Goal: Transaction & Acquisition: Obtain resource

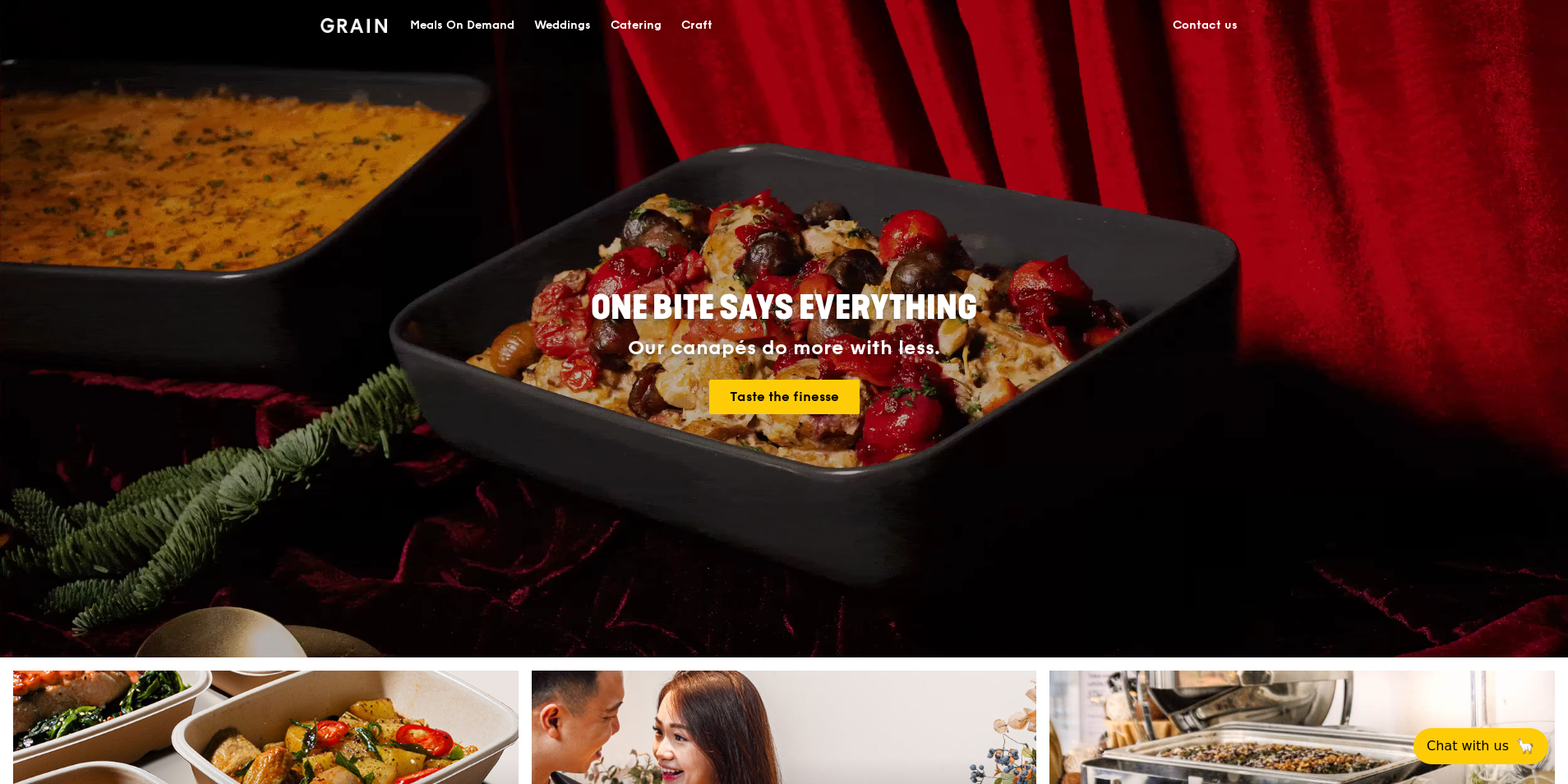
click at [645, 23] on div "Catering" at bounding box center [636, 26] width 51 height 49
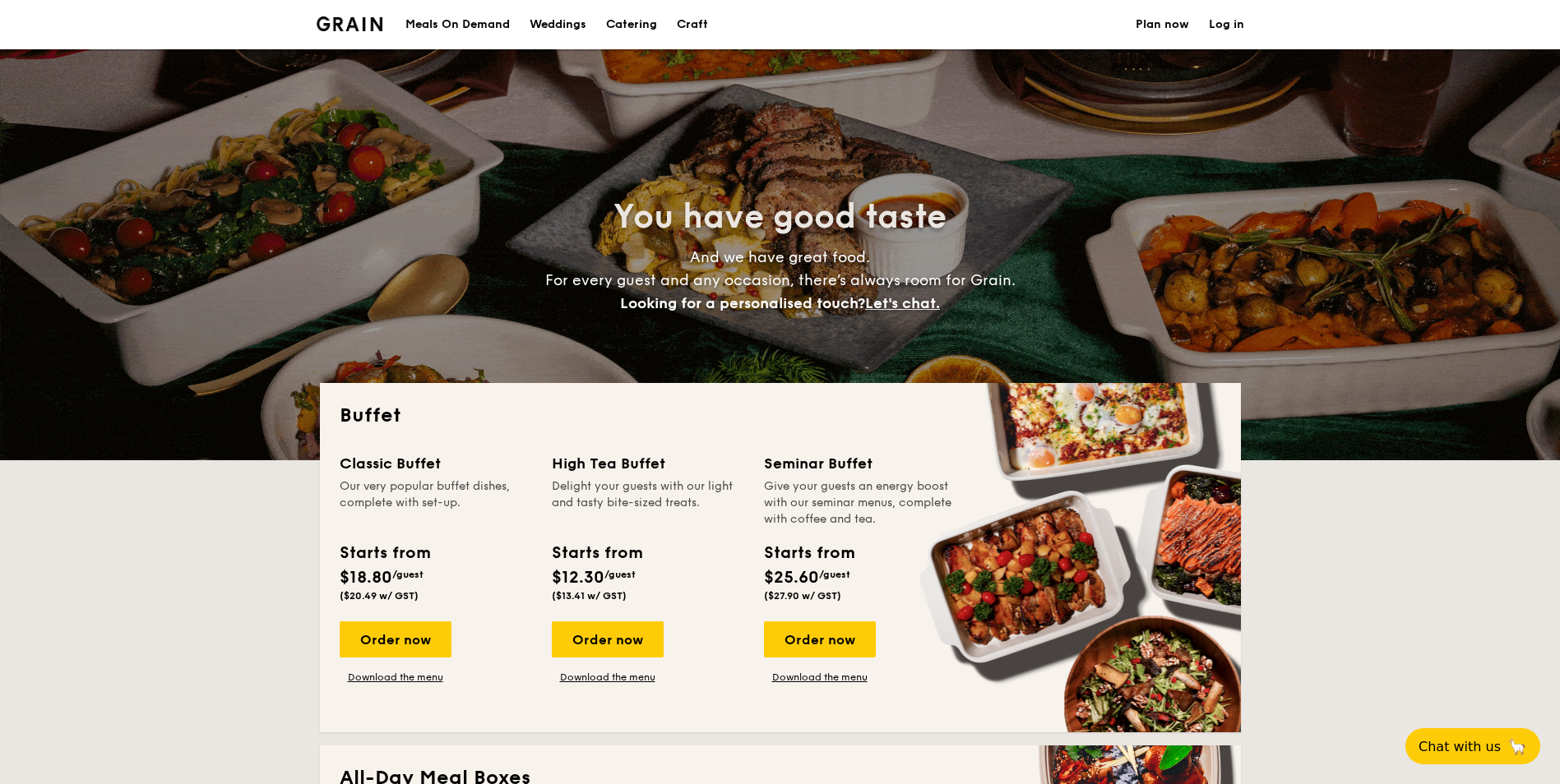
select select
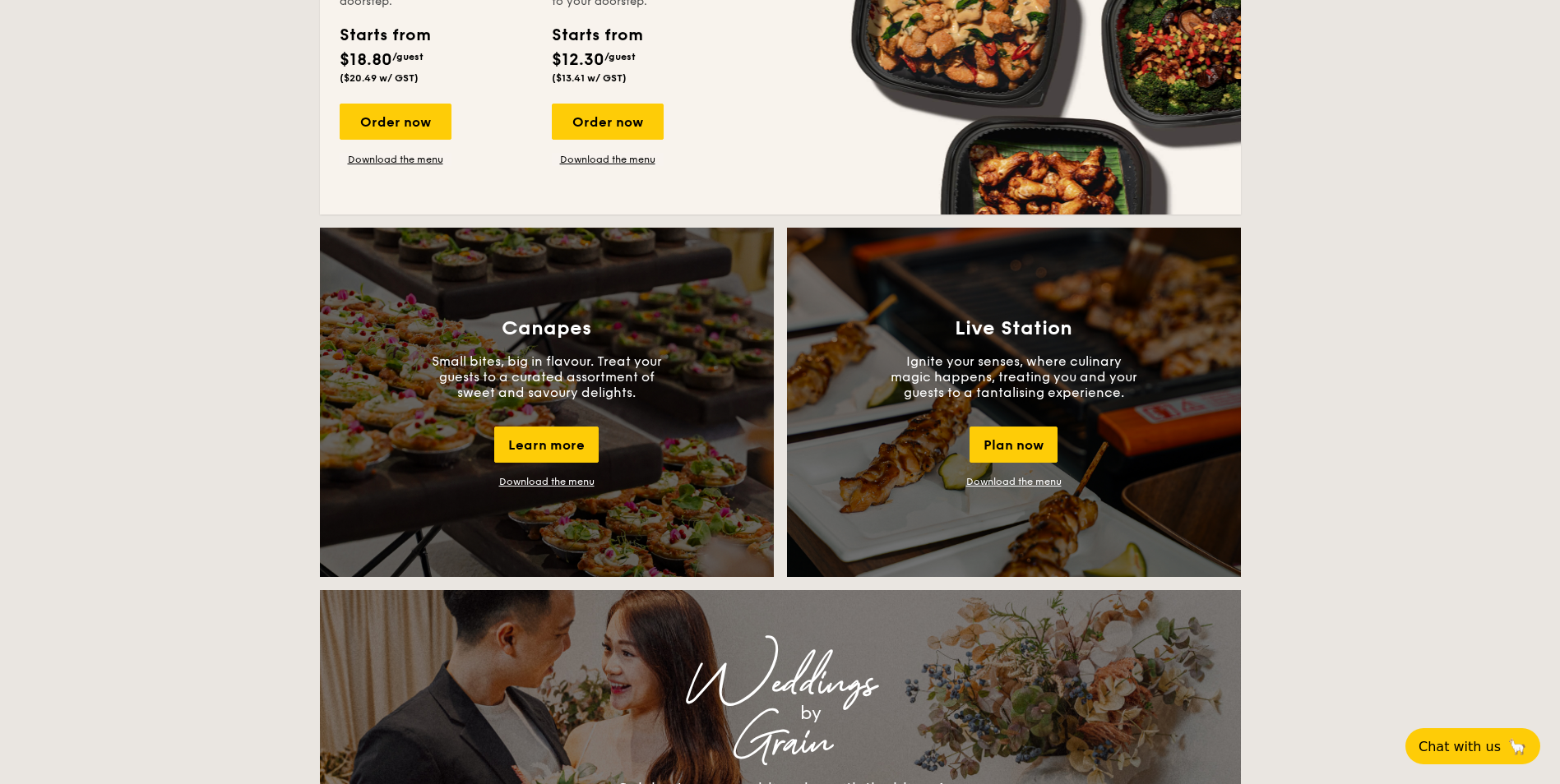
scroll to position [1315, 0]
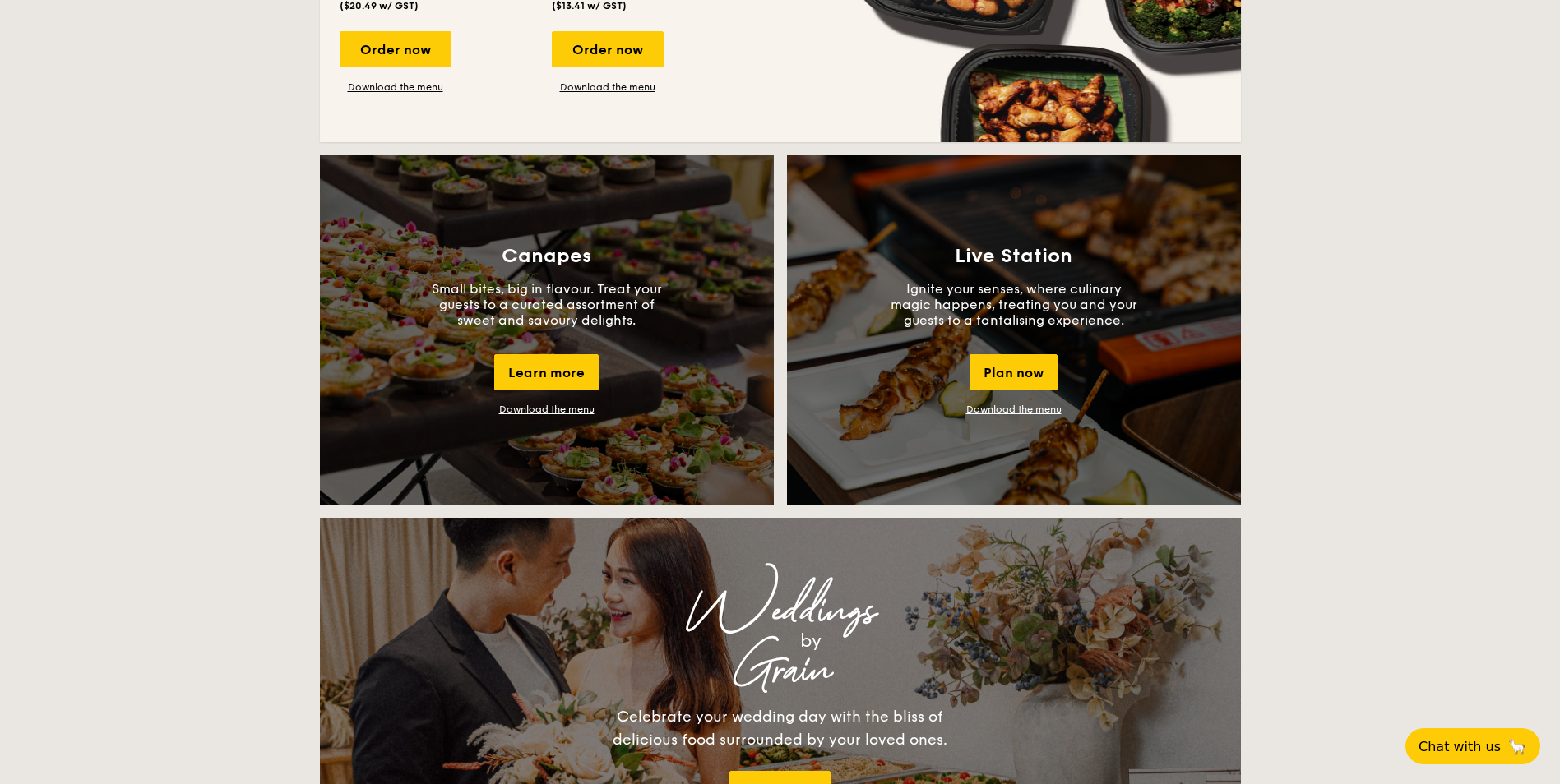
click at [1024, 408] on link "Download the menu" at bounding box center [1014, 410] width 95 height 12
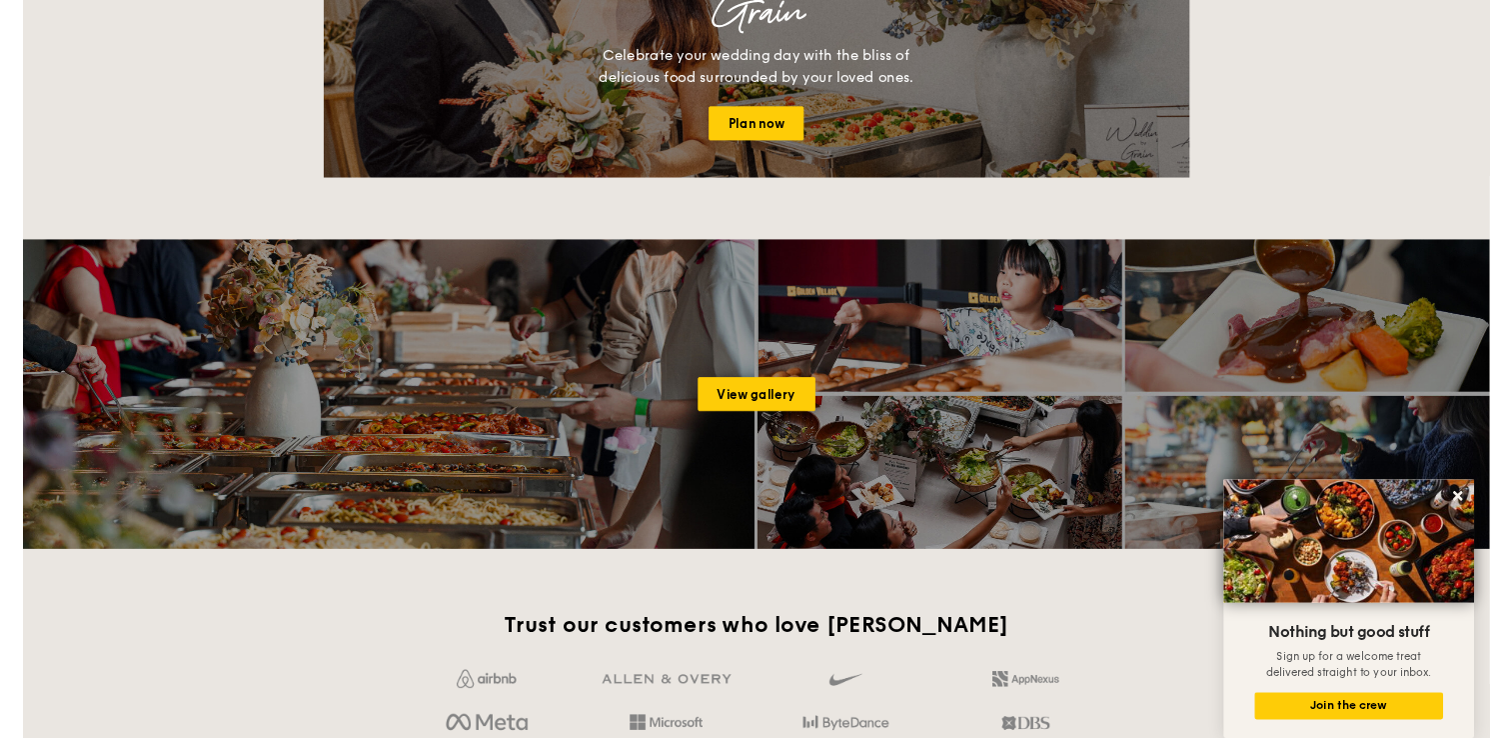
scroll to position [1620, 0]
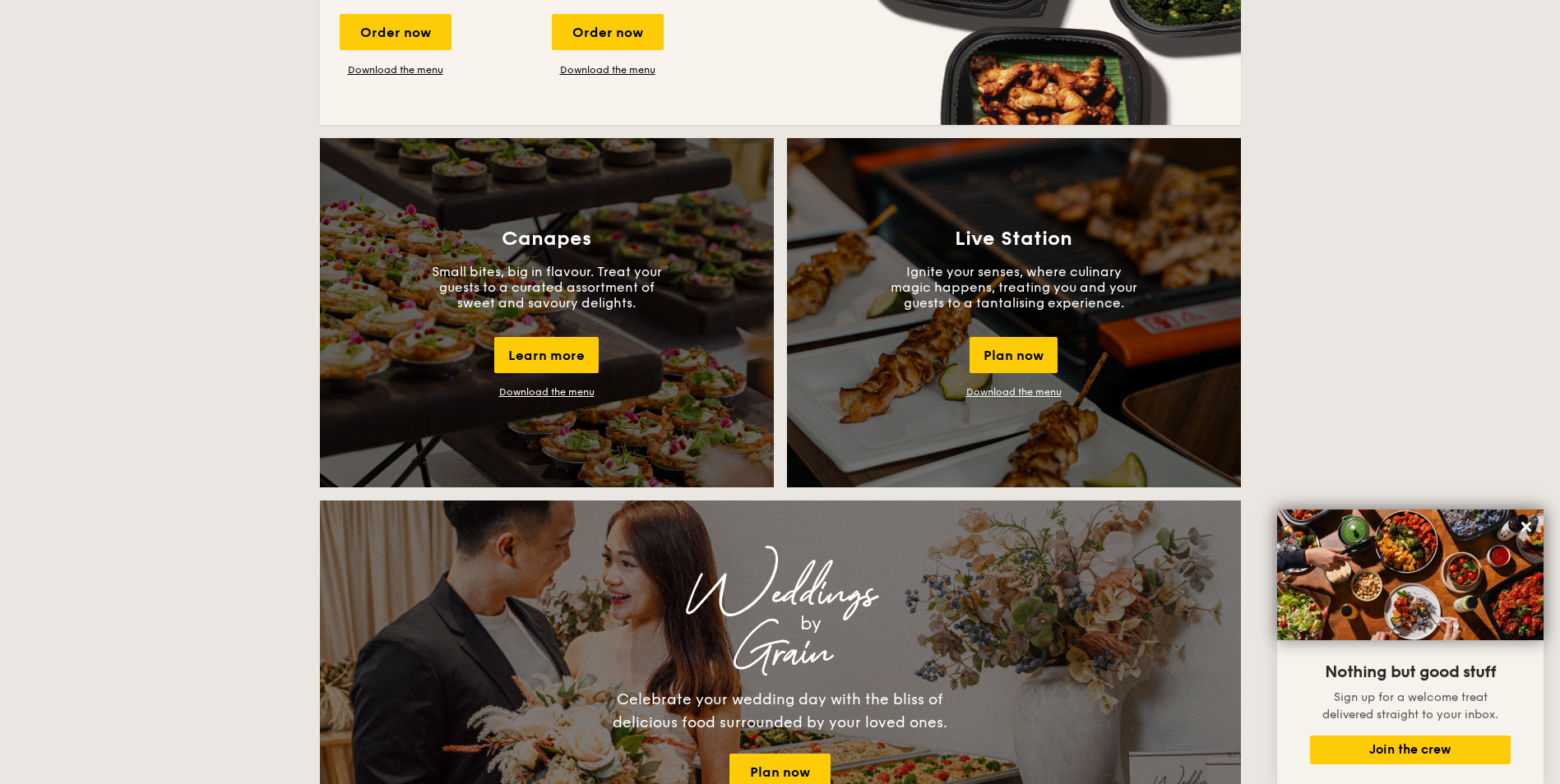
click at [188, 392] on div "Buffet Classic Buffet Our very popular buffet dishes, complete with set-up. Sta…" at bounding box center [780, 656] width 1560 height 3210
click at [569, 351] on div "Learn more" at bounding box center [546, 355] width 104 height 36
